Goal: Information Seeking & Learning: Learn about a topic

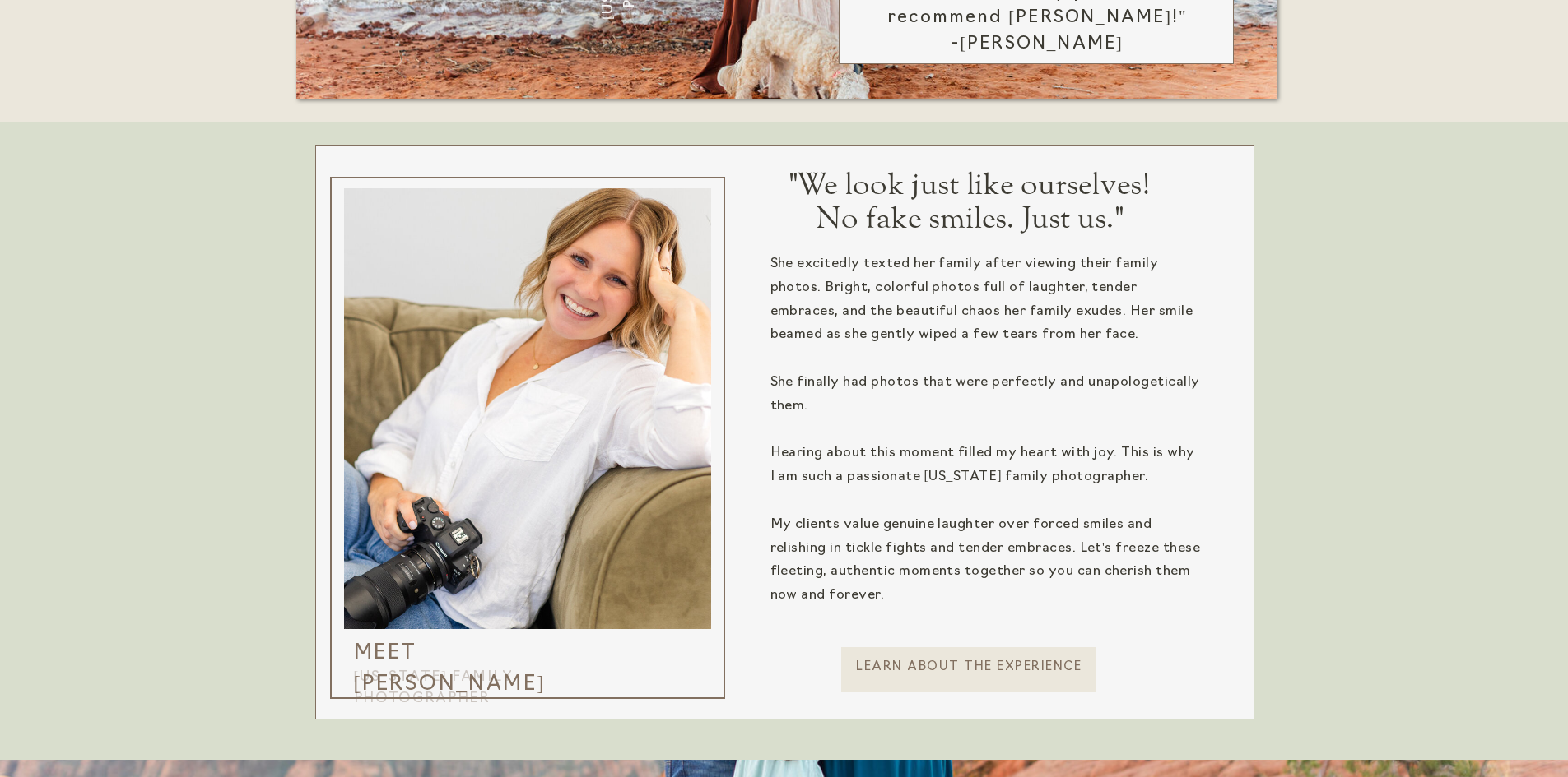
scroll to position [1317, 0]
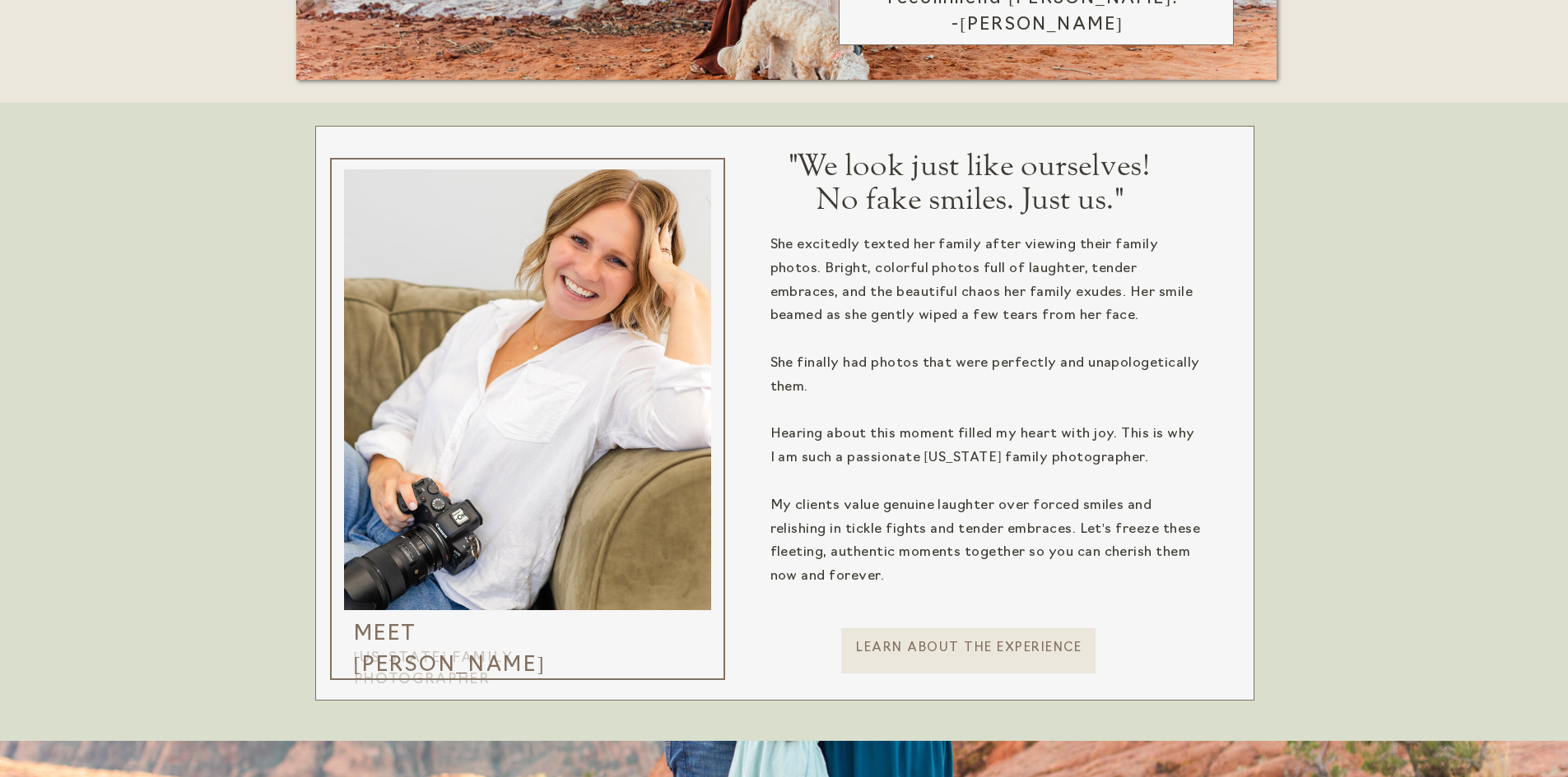
click at [976, 662] on p "Learn about the experience" at bounding box center [969, 656] width 257 height 34
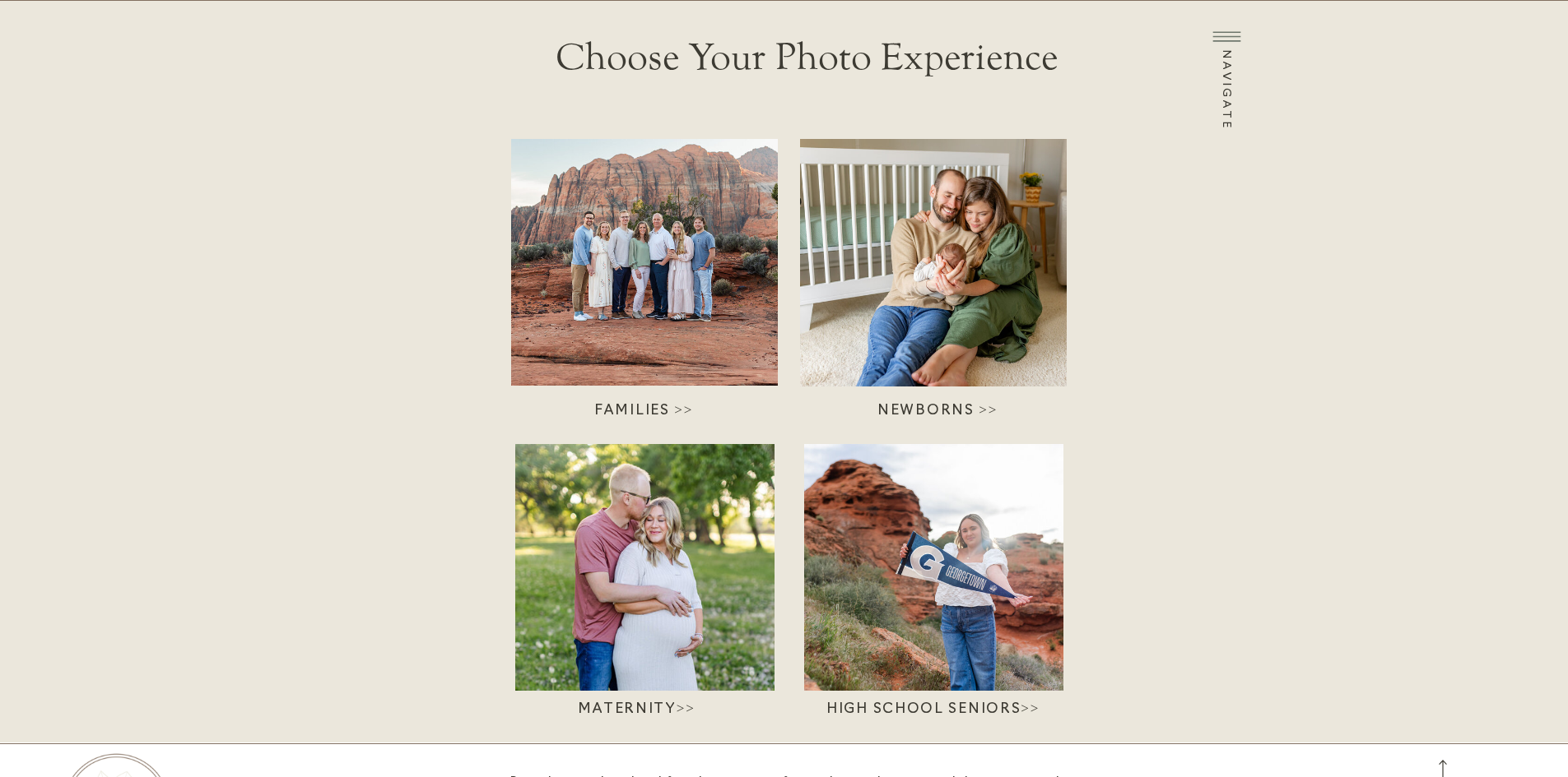
scroll to position [82, 0]
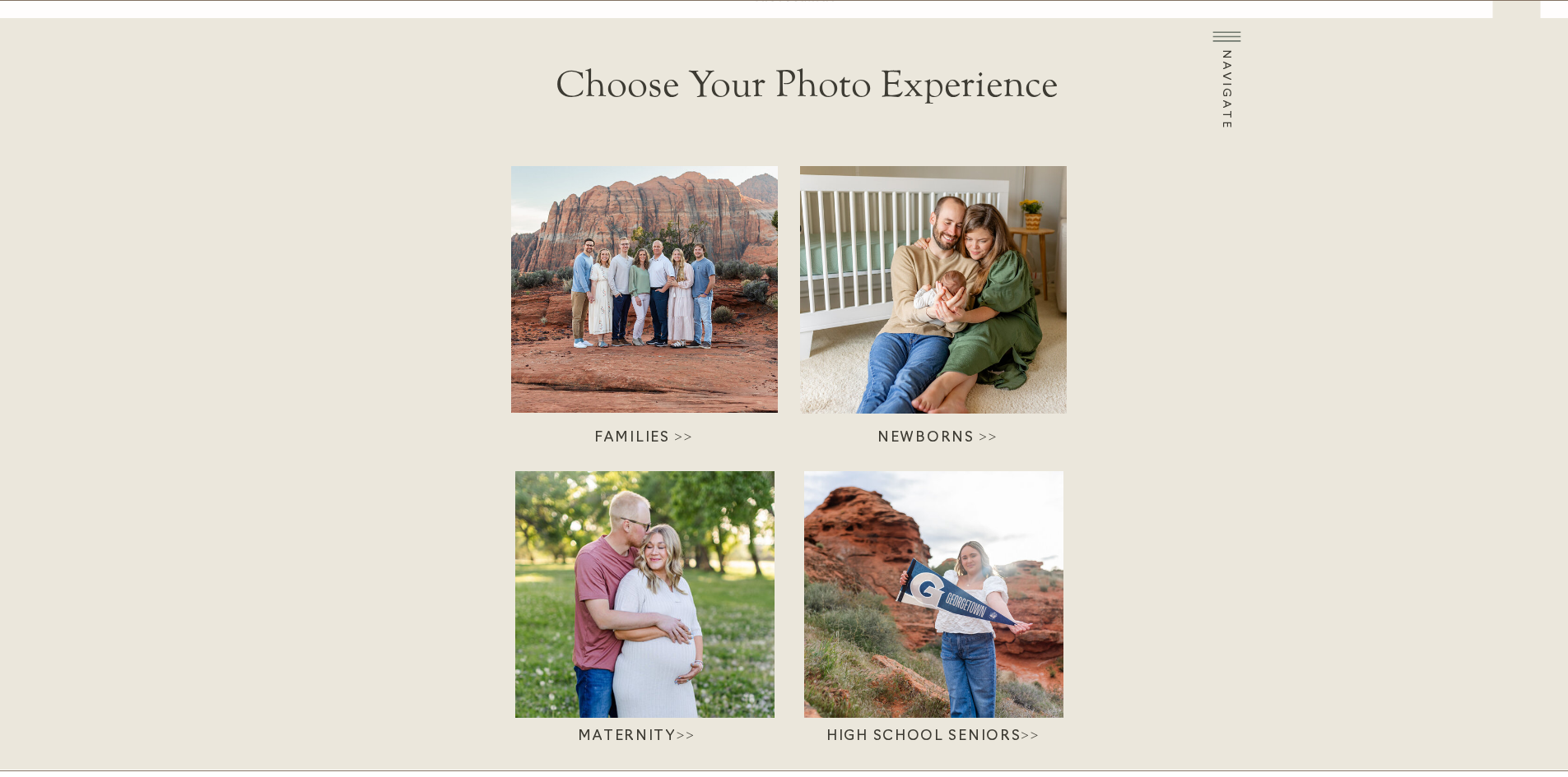
click at [661, 435] on h3 "Families >>" at bounding box center [644, 437] width 199 height 18
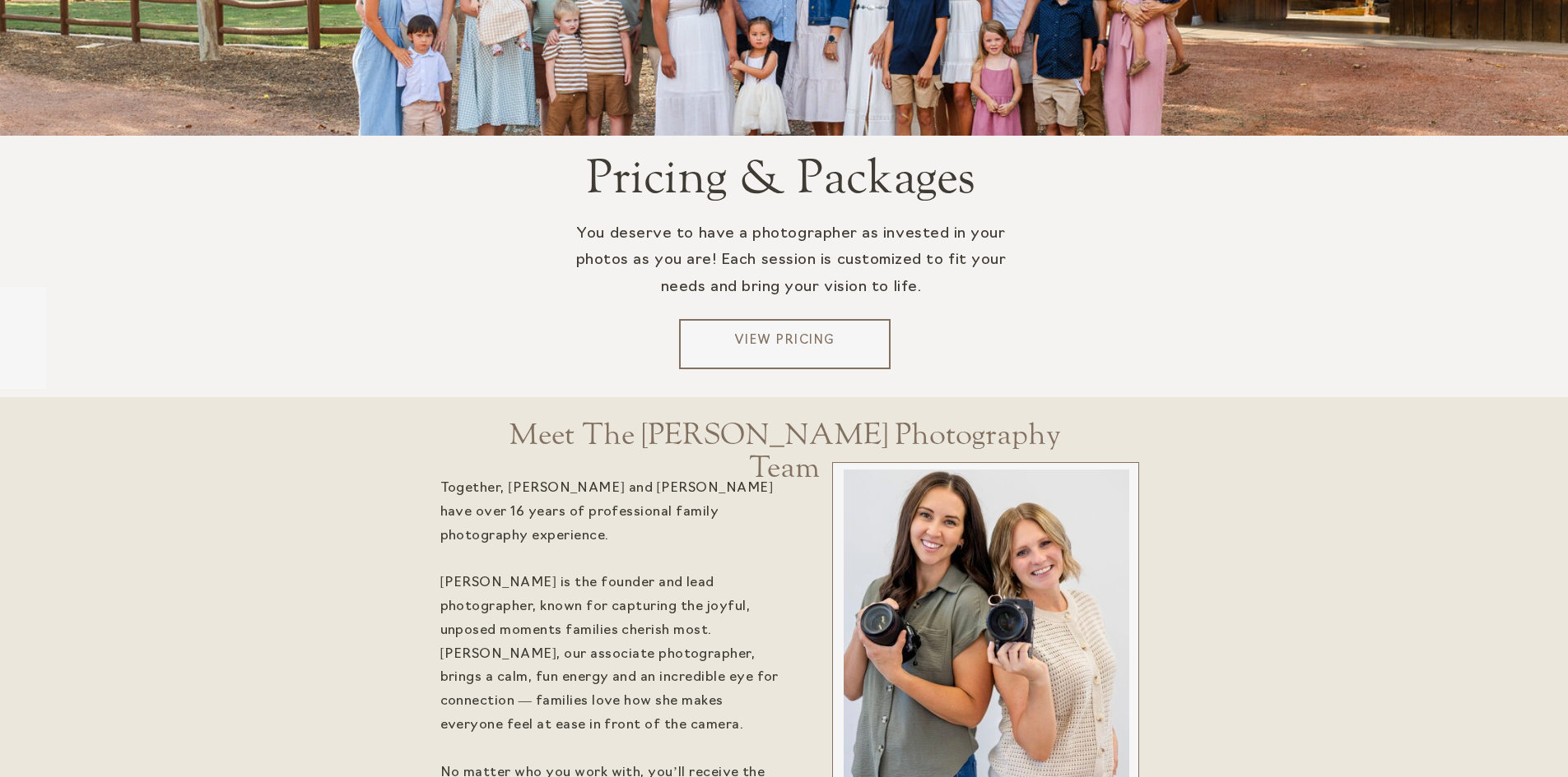
scroll to position [3208, 0]
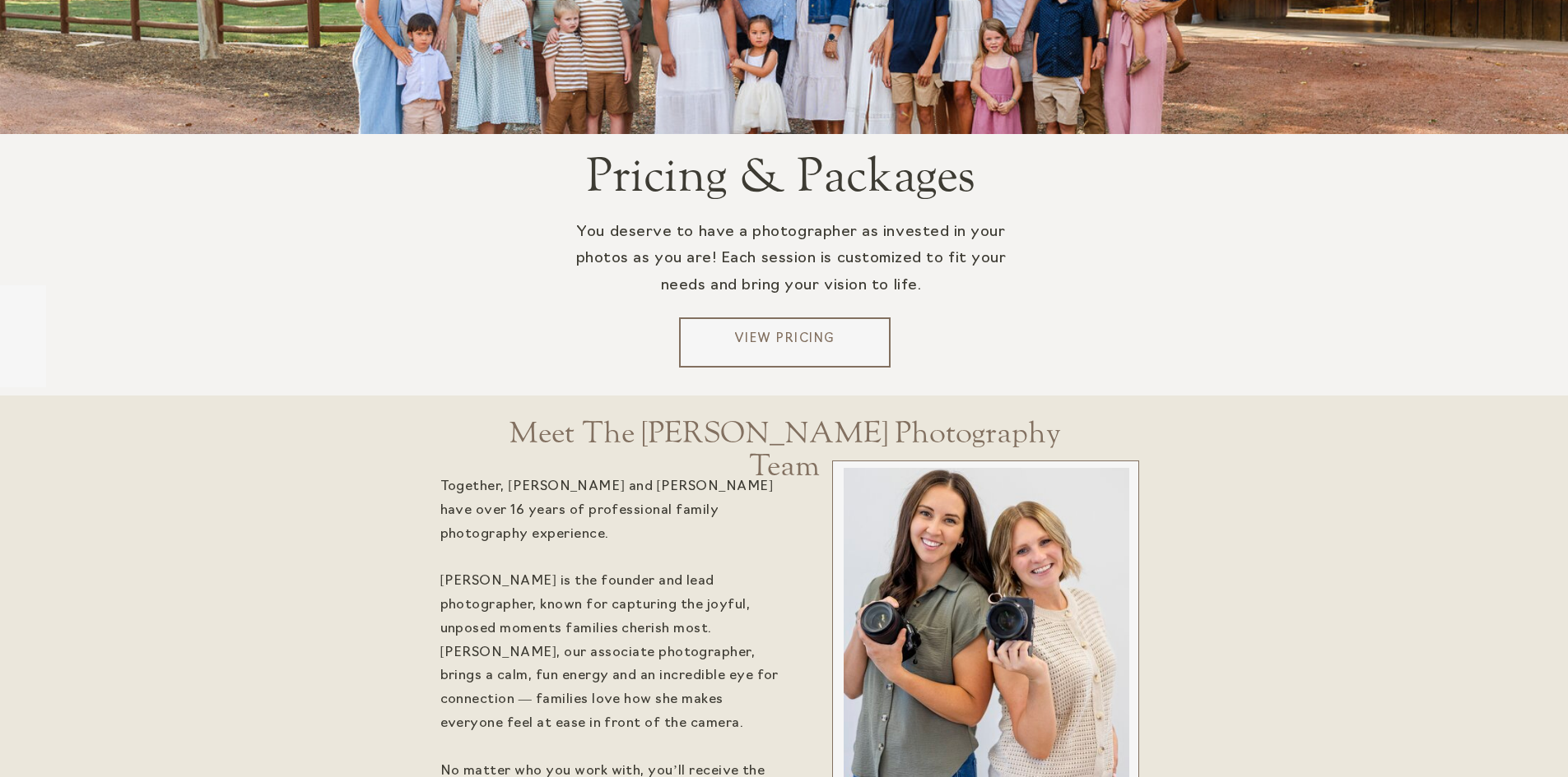
click at [777, 341] on p "View Pricing" at bounding box center [785, 343] width 199 height 25
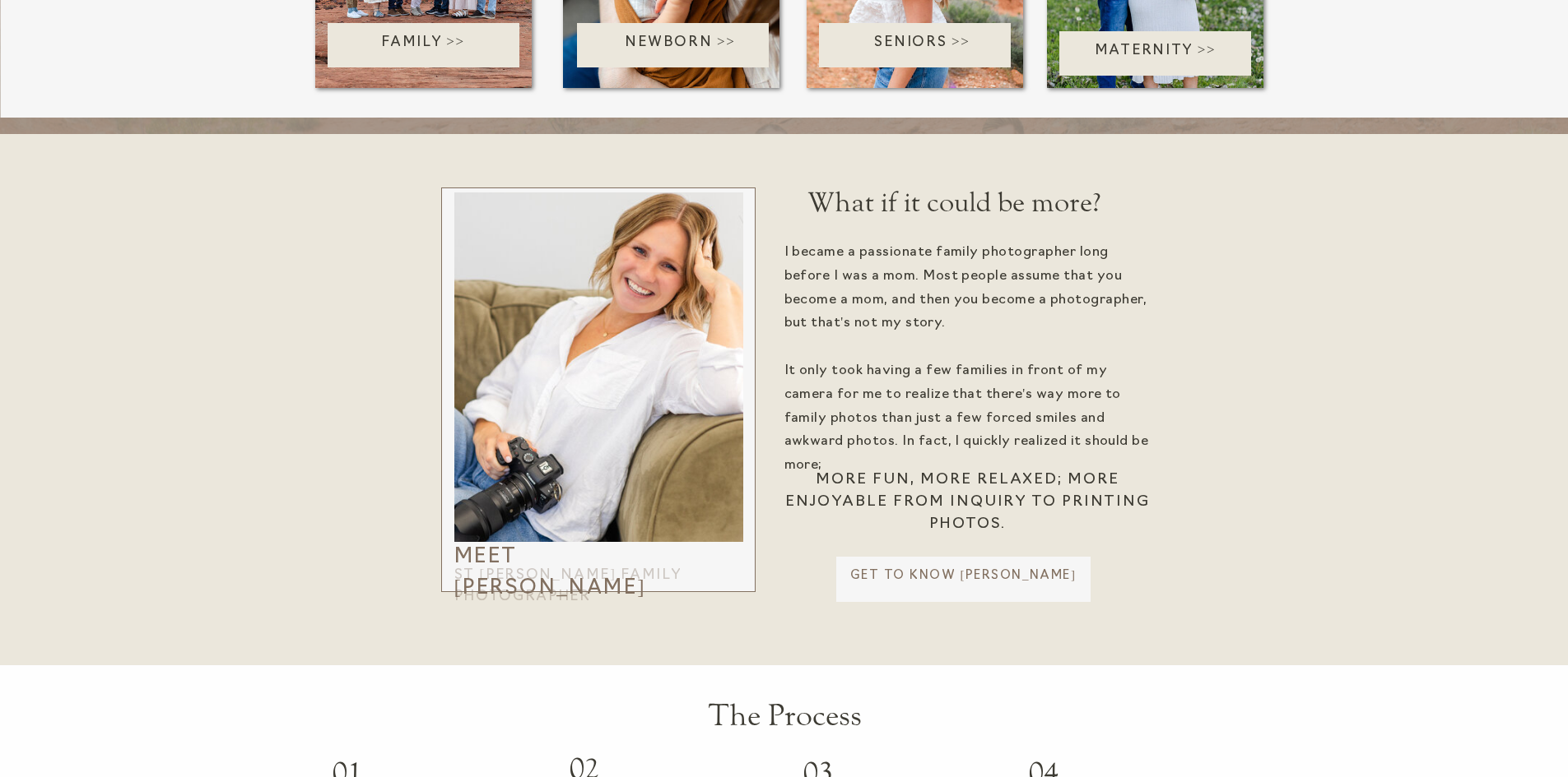
scroll to position [3702, 0]
